Goal: Information Seeking & Learning: Learn about a topic

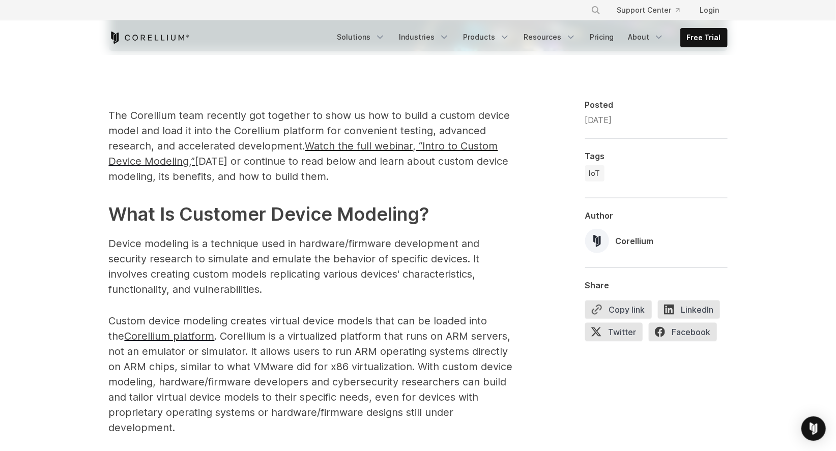
scroll to position [604, 0]
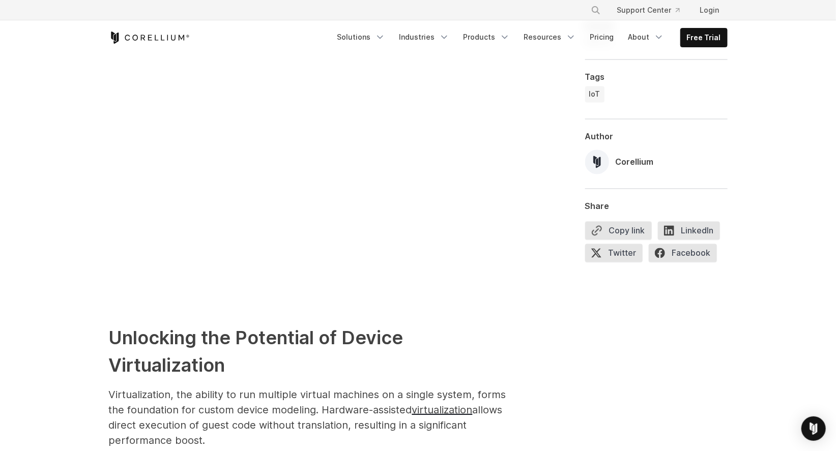
scroll to position [934, 0]
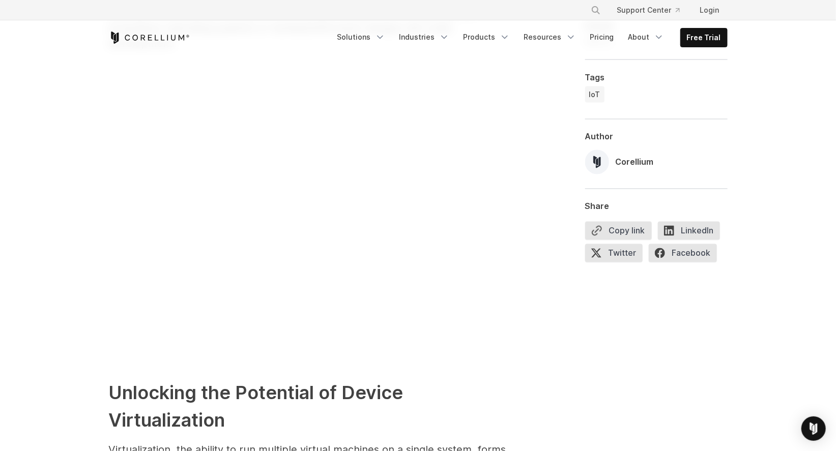
click at [598, 300] on div "**********" at bounding box center [656, 444] width 142 height 1459
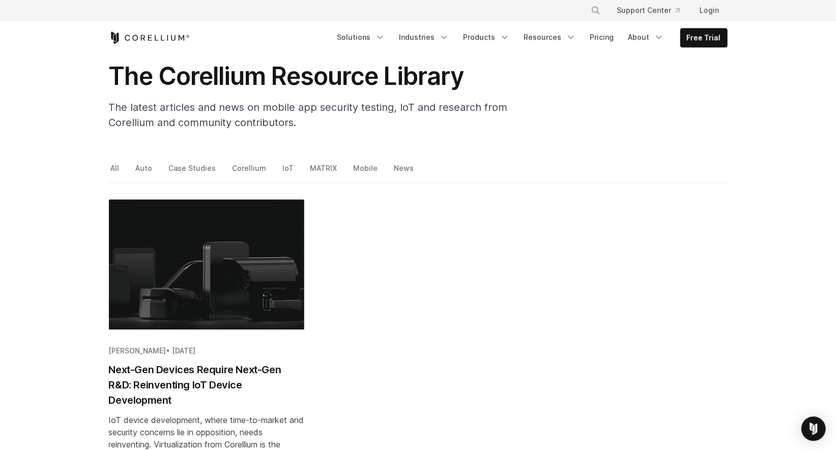
scroll to position [55, 0]
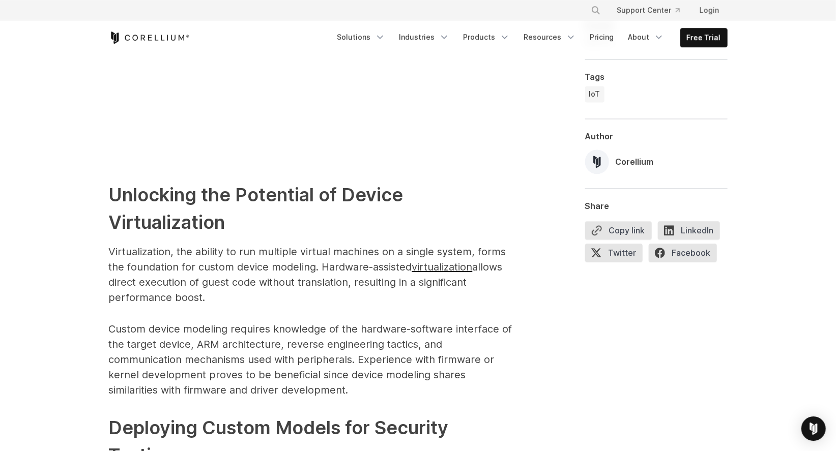
scroll to position [1154, 0]
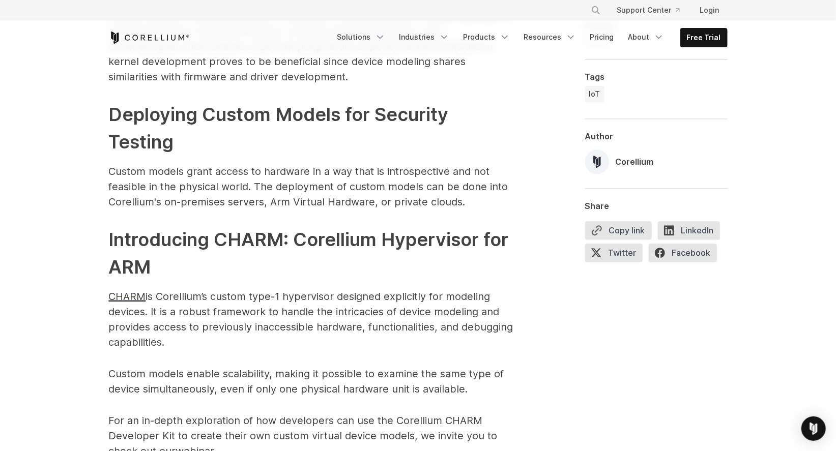
scroll to position [1473, 0]
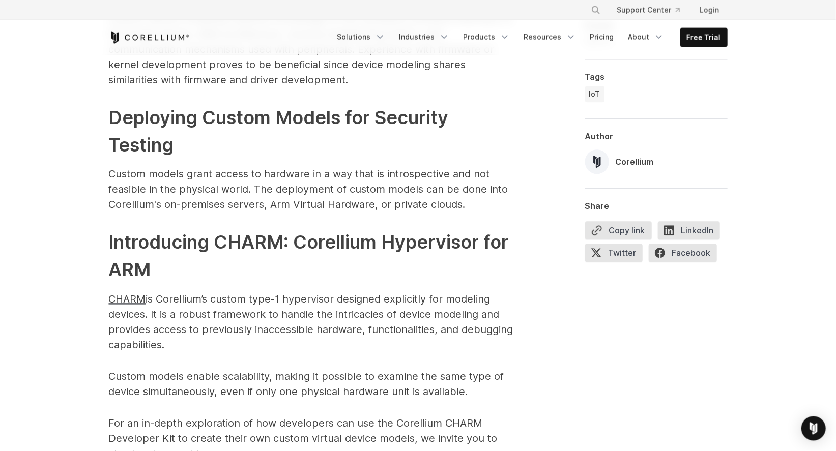
scroll to position [1445, 0]
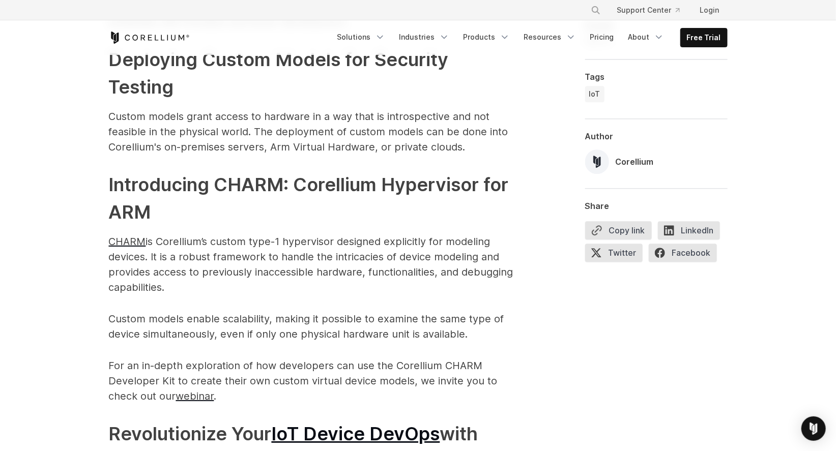
scroll to position [1528, 0]
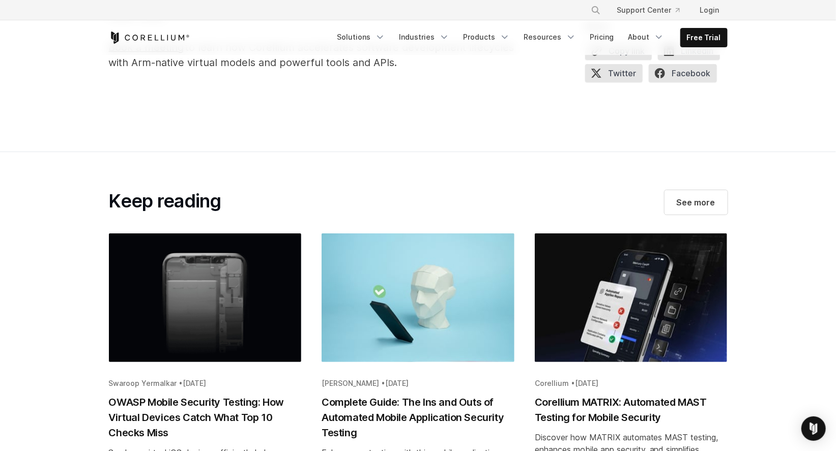
scroll to position [2022, 0]
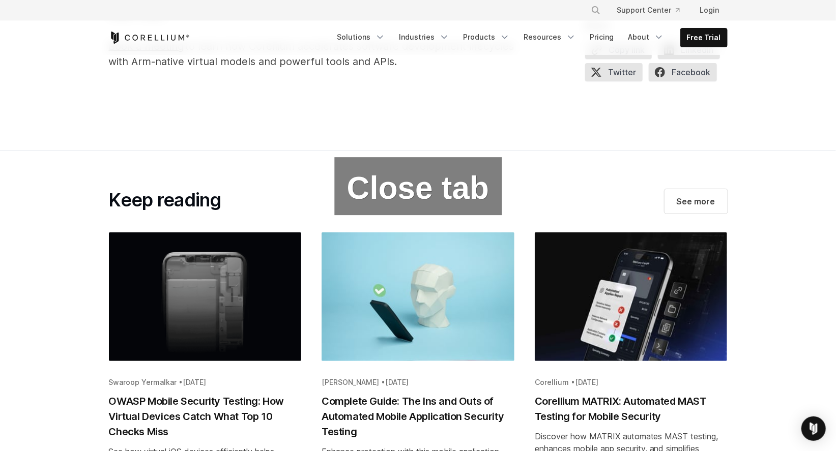
drag, startPoint x: 478, startPoint y: 80, endPoint x: 776, endPoint y: 151, distance: 306.9
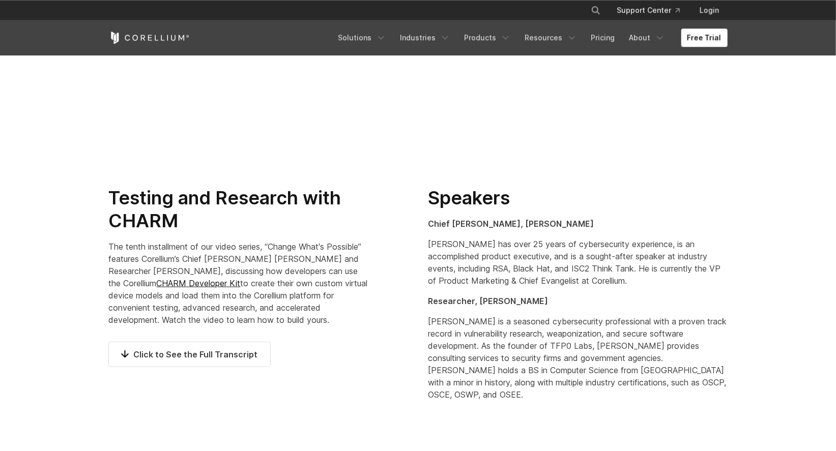
scroll to position [494, 0]
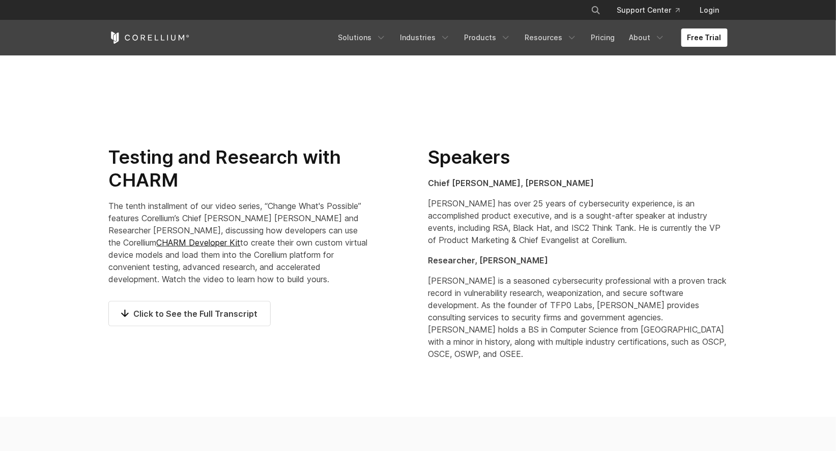
click at [460, 182] on strong "Chief [PERSON_NAME], [PERSON_NAME]" at bounding box center [511, 183] width 166 height 10
copy strong "[DEMOGRAPHIC_DATA]"
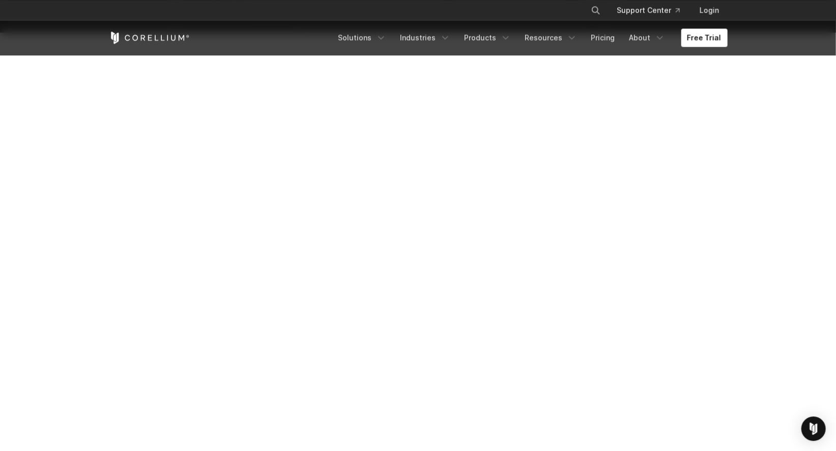
scroll to position [165, 0]
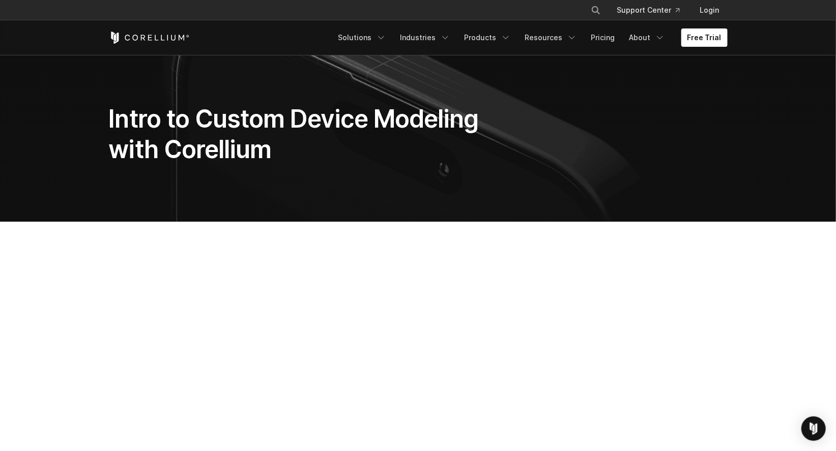
scroll to position [165, 0]
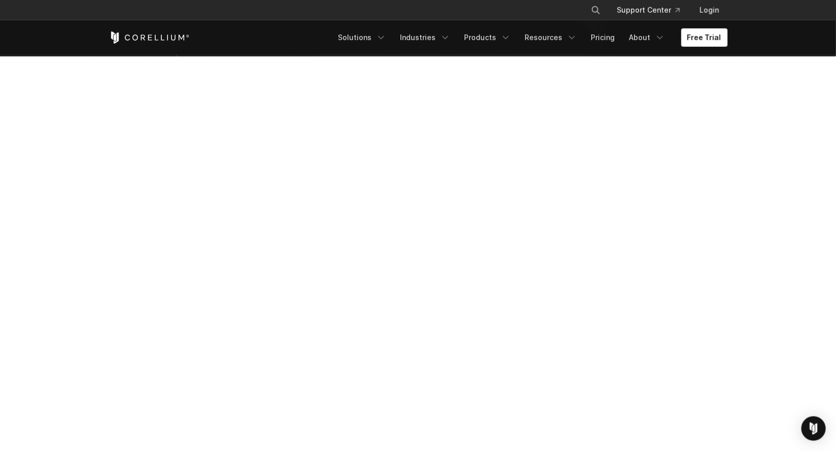
scroll to position [165, 0]
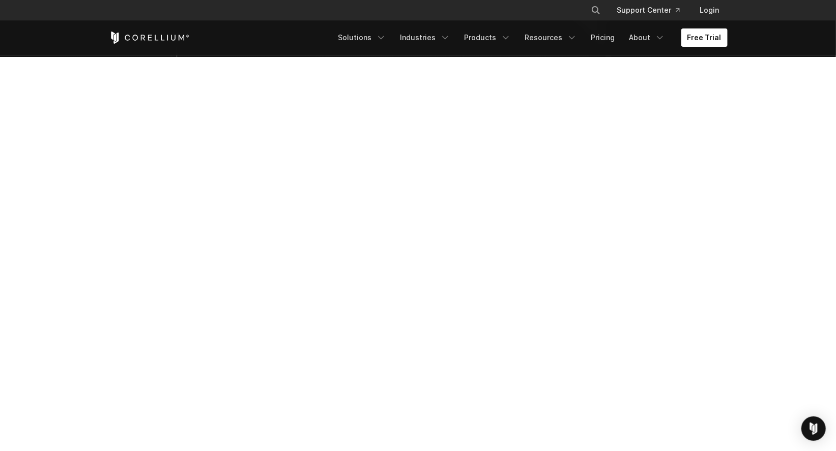
click at [786, 161] on section at bounding box center [418, 258] width 836 height 402
click at [781, 154] on section at bounding box center [418, 258] width 836 height 402
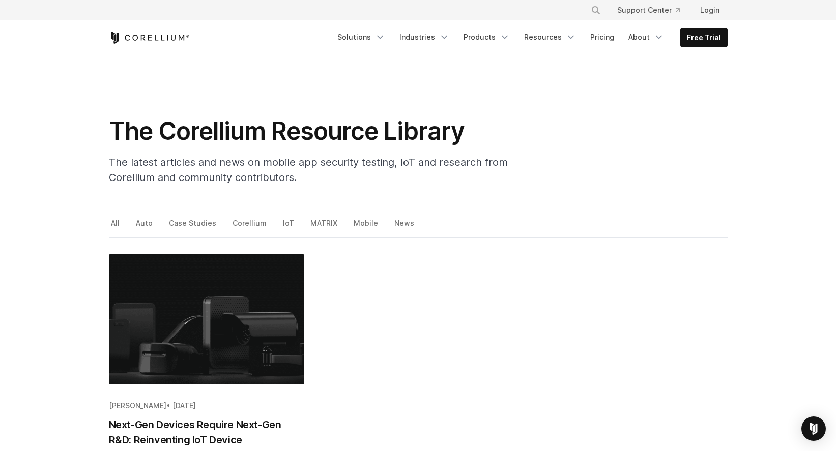
scroll to position [55, 0]
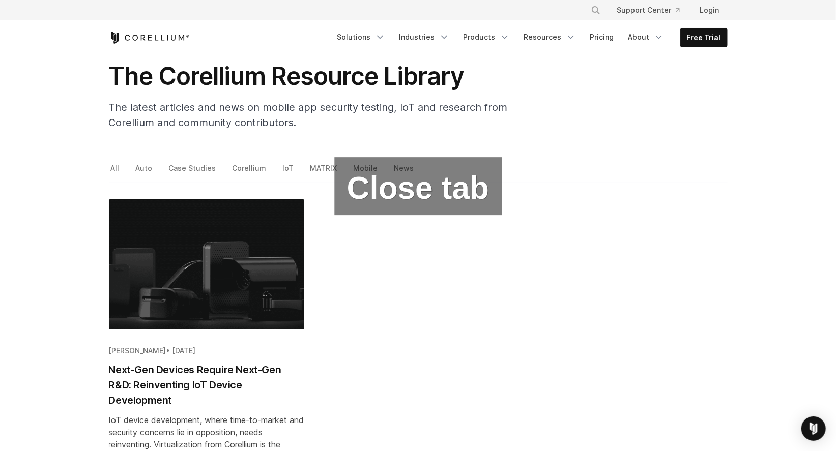
drag, startPoint x: 526, startPoint y: 171, endPoint x: 663, endPoint y: 301, distance: 188.9
